Goal: Navigation & Orientation: Find specific page/section

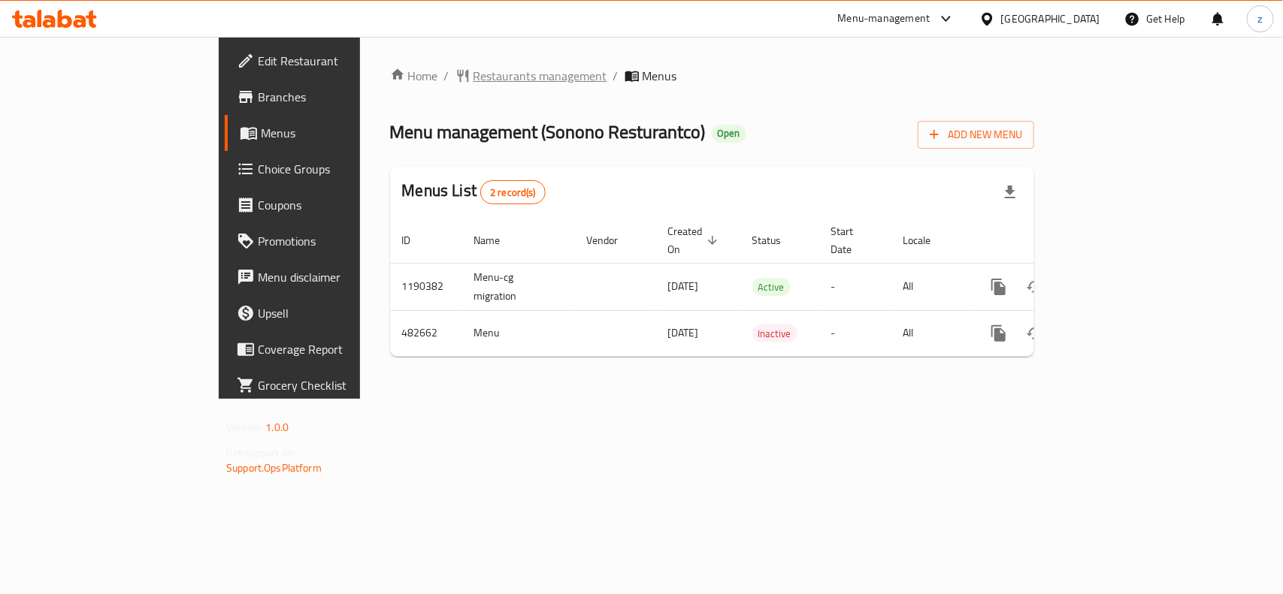
drag, startPoint x: 0, startPoint y: 0, endPoint x: 406, endPoint y: 77, distance: 412.9
click at [473, 77] on span "Restaurants management" at bounding box center [540, 76] width 134 height 18
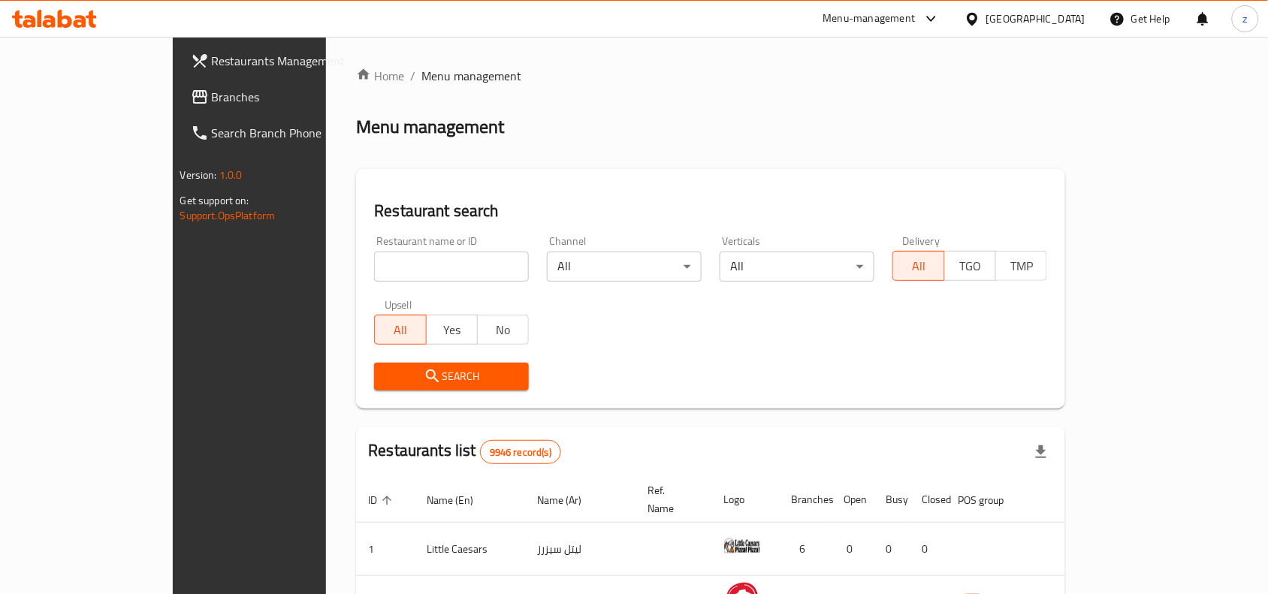
click at [212, 99] on span "Branches" at bounding box center [292, 97] width 161 height 18
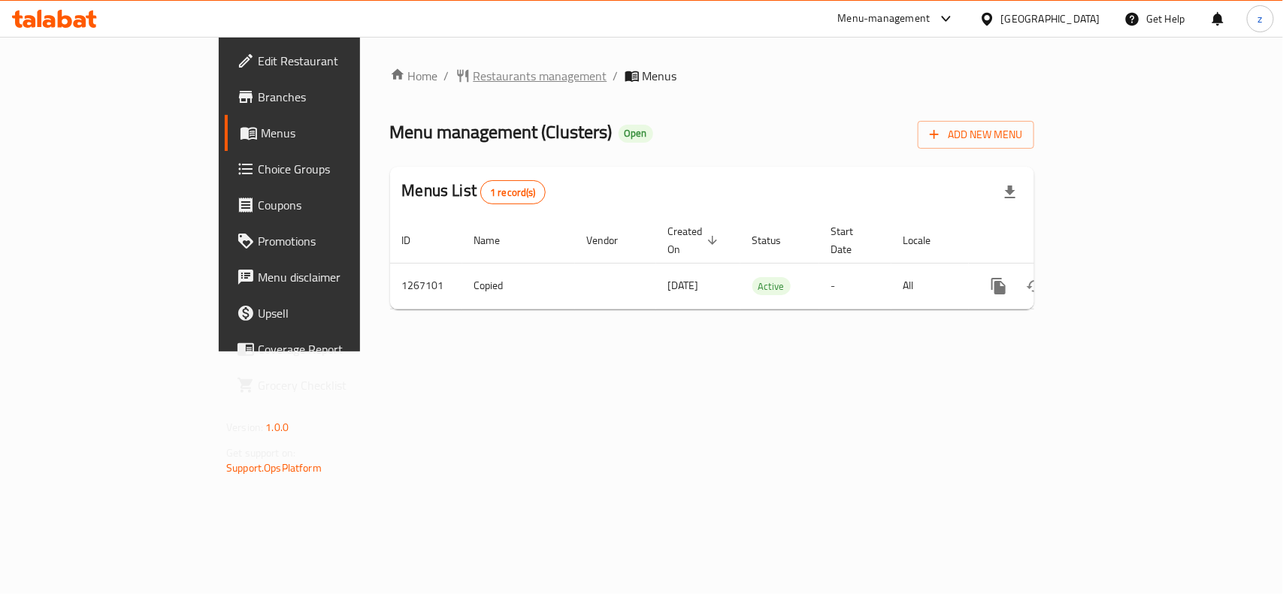
click at [473, 80] on span "Restaurants management" at bounding box center [540, 76] width 134 height 18
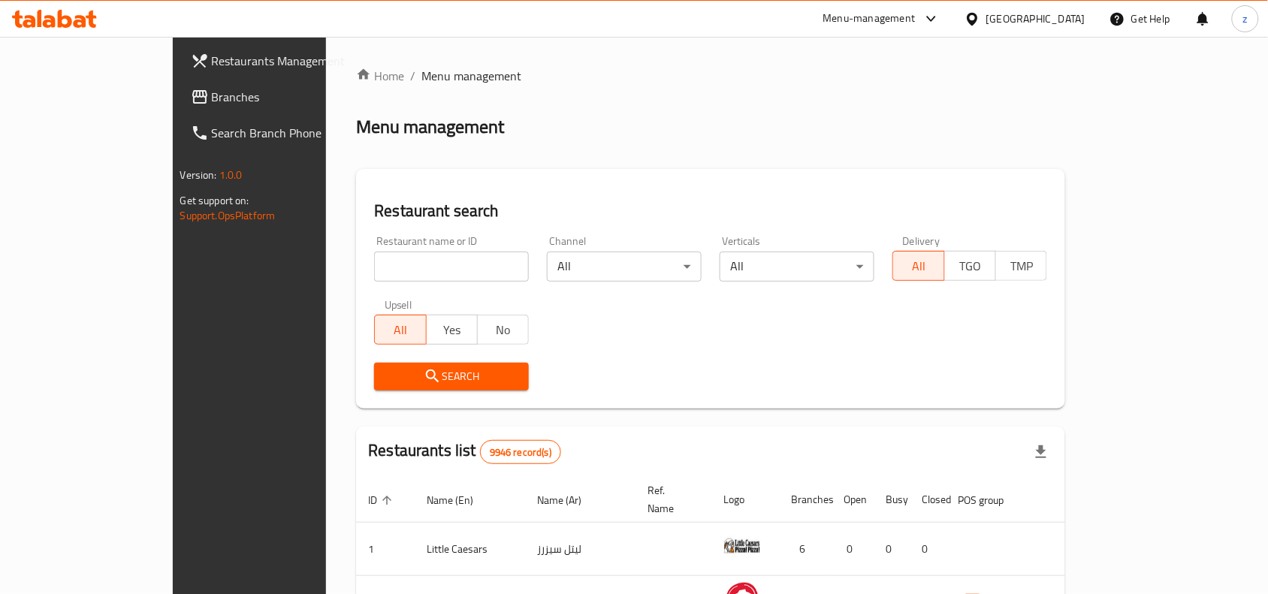
click at [374, 264] on input "search" at bounding box center [451, 267] width 155 height 30
paste input "687599"
type input "687599"
click button "Search" at bounding box center [451, 377] width 155 height 28
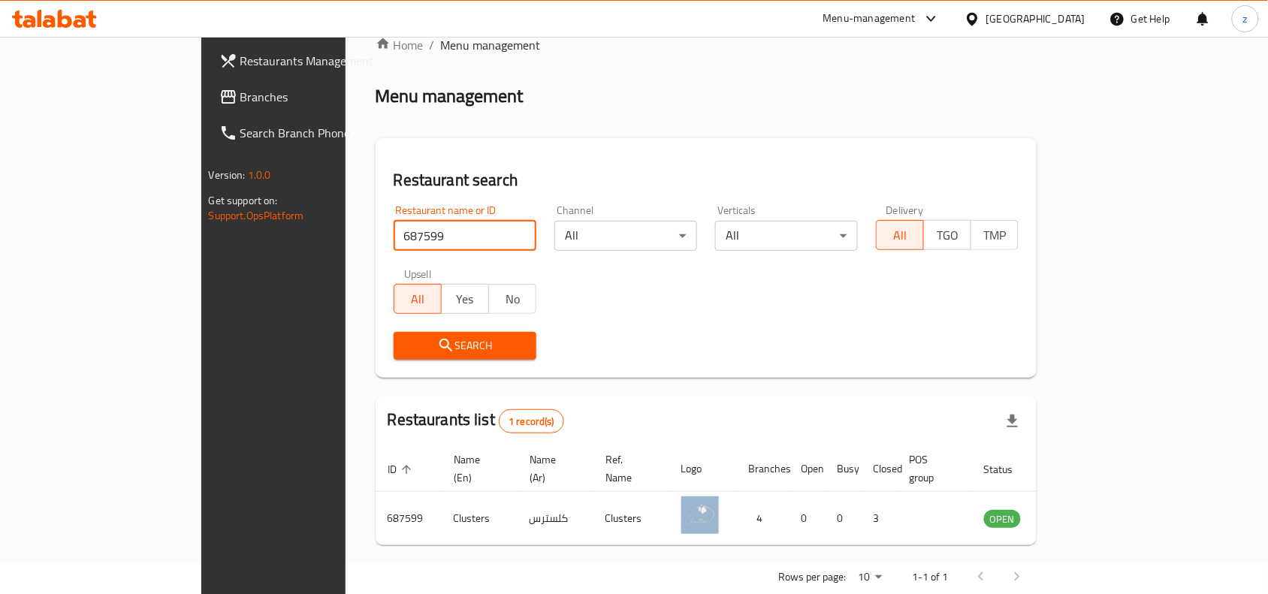
scroll to position [47, 0]
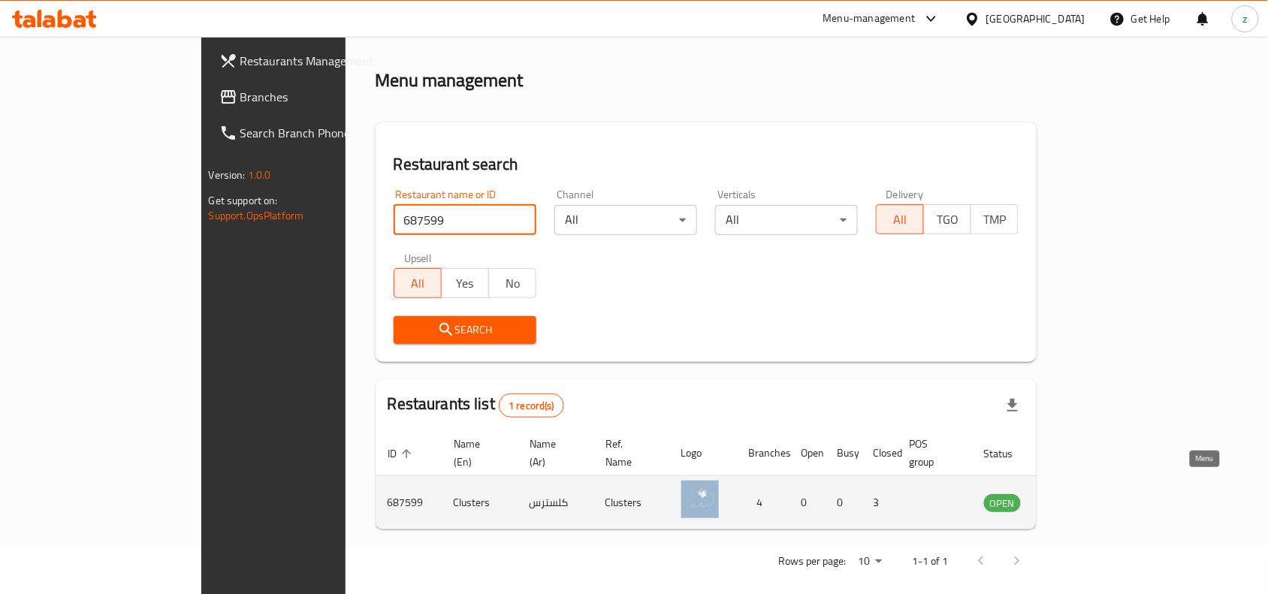
click at [1081, 494] on icon "enhanced table" at bounding box center [1072, 503] width 18 height 18
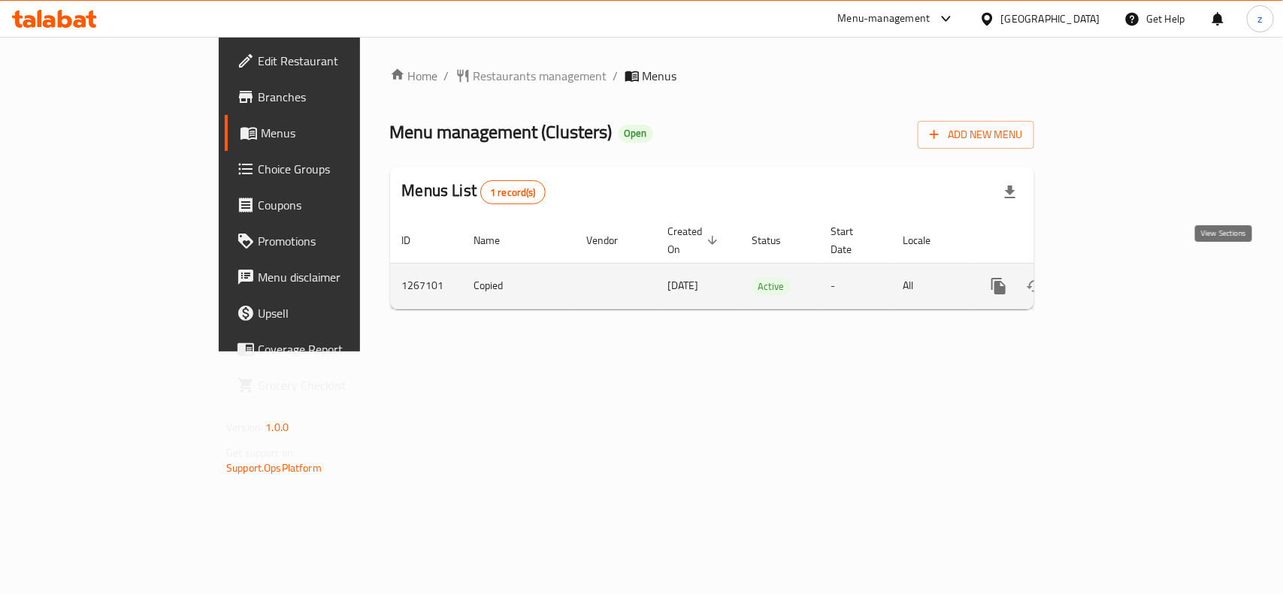
click at [1125, 270] on link "enhanced table" at bounding box center [1107, 286] width 36 height 36
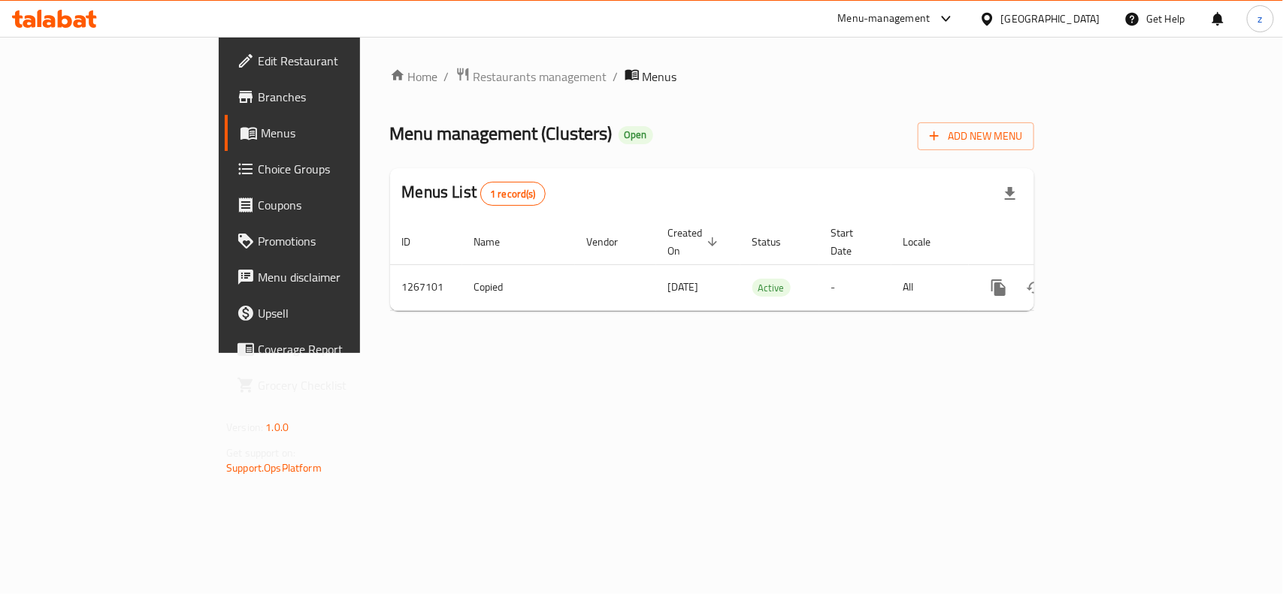
click at [473, 71] on span "Restaurants management" at bounding box center [540, 77] width 134 height 18
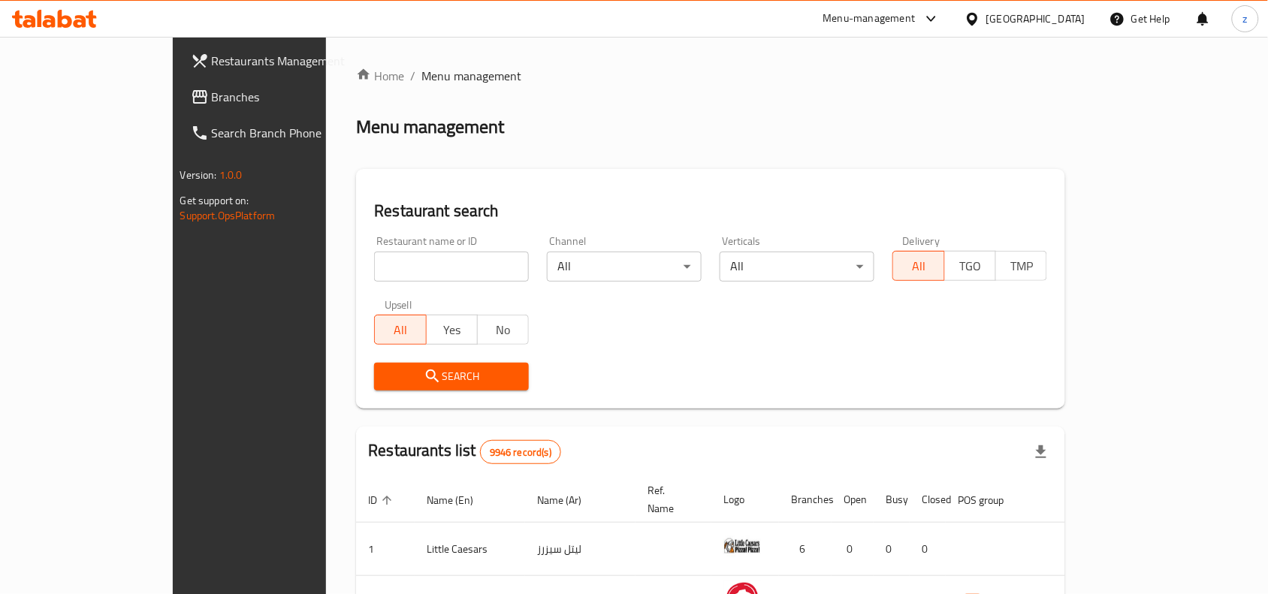
click at [212, 102] on span "Branches" at bounding box center [292, 97] width 161 height 18
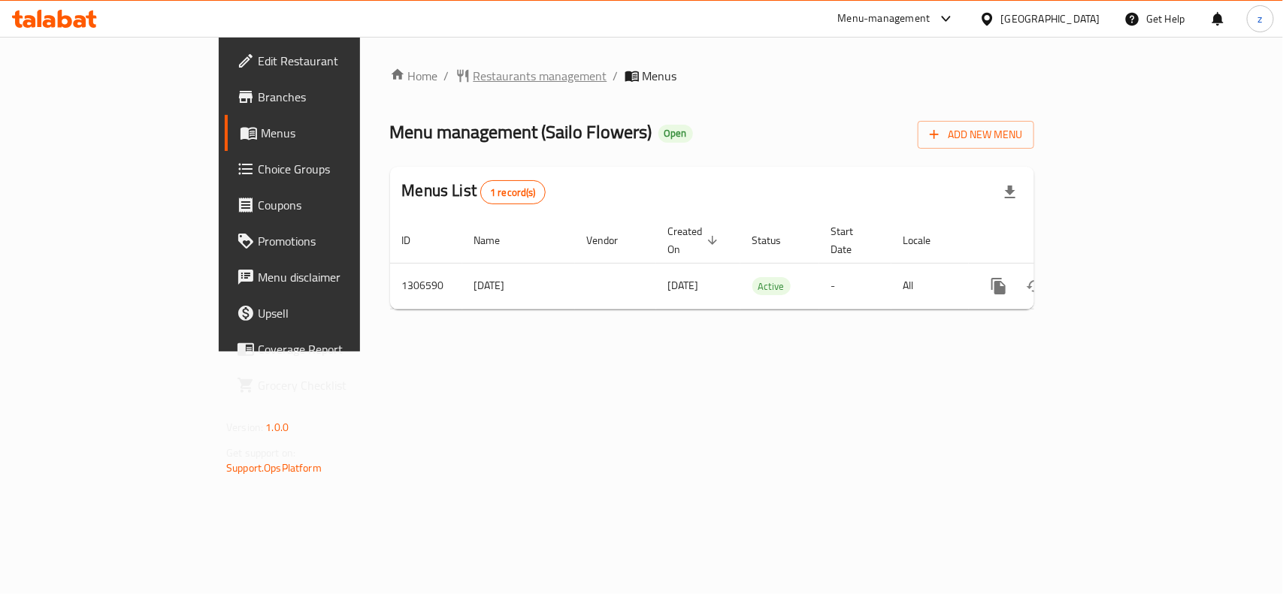
click at [473, 83] on span "Restaurants management" at bounding box center [540, 76] width 134 height 18
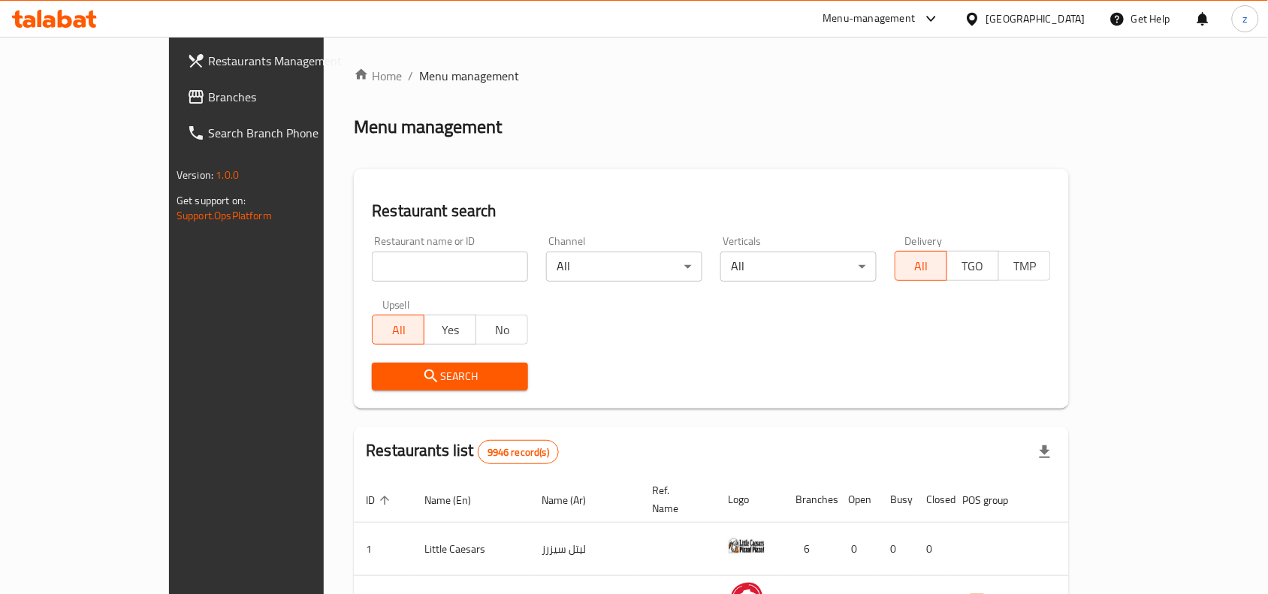
click at [372, 270] on input "search" at bounding box center [450, 267] width 156 height 30
paste input "704009"
type input "704009"
click button "Search" at bounding box center [450, 377] width 156 height 28
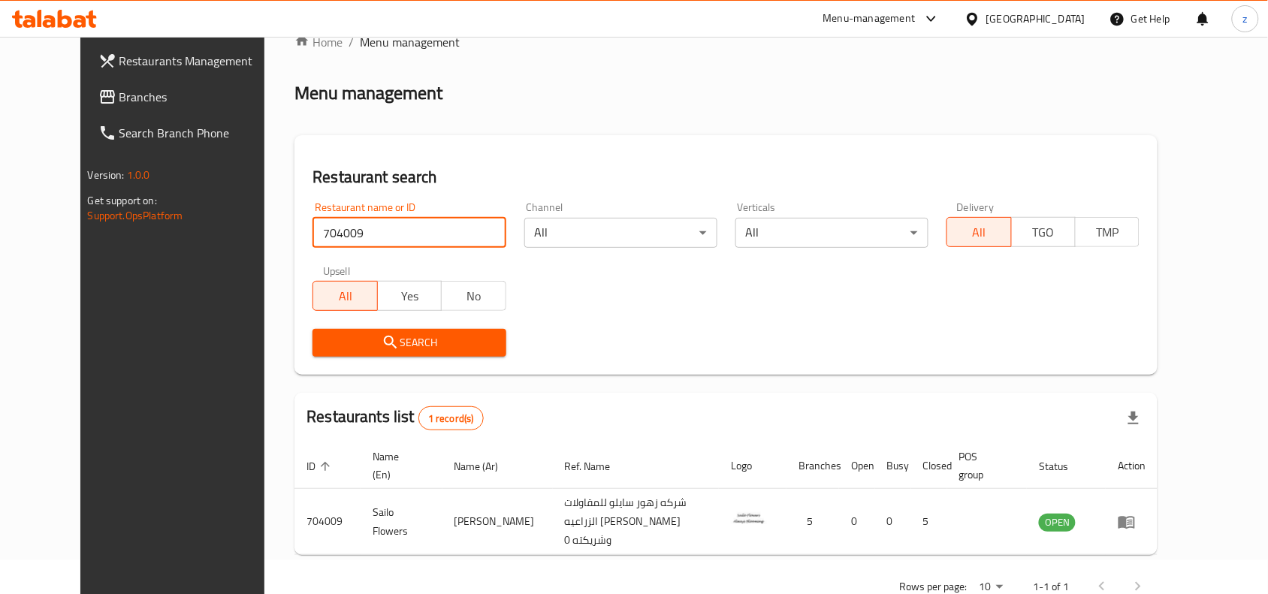
scroll to position [64, 0]
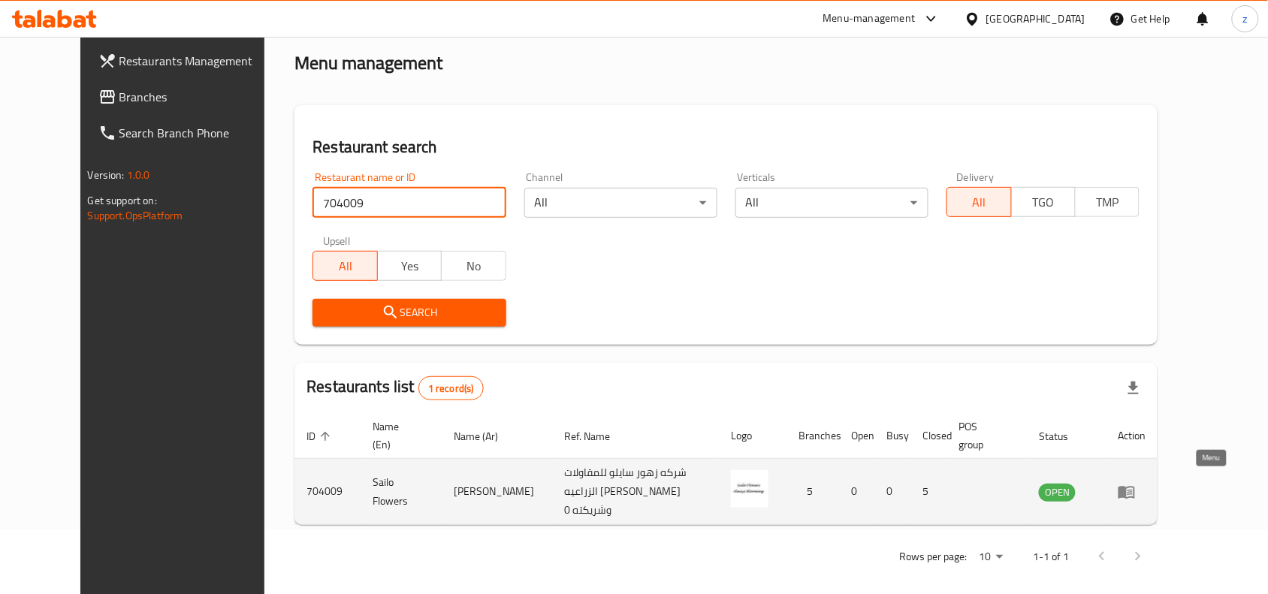
click at [1135, 489] on icon "enhanced table" at bounding box center [1127, 492] width 17 height 13
